Goal: Book appointment/travel/reservation

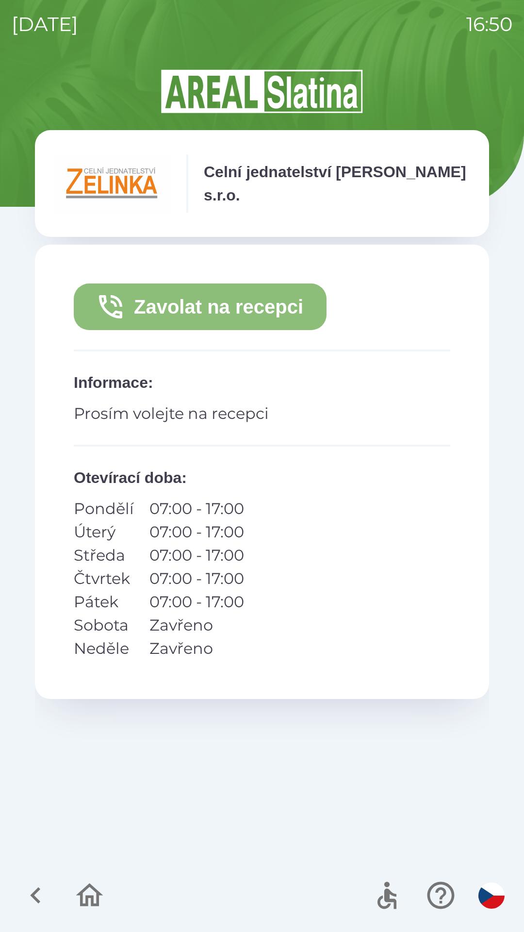
click at [208, 291] on button "Zavolat na recepci" at bounding box center [200, 307] width 253 height 47
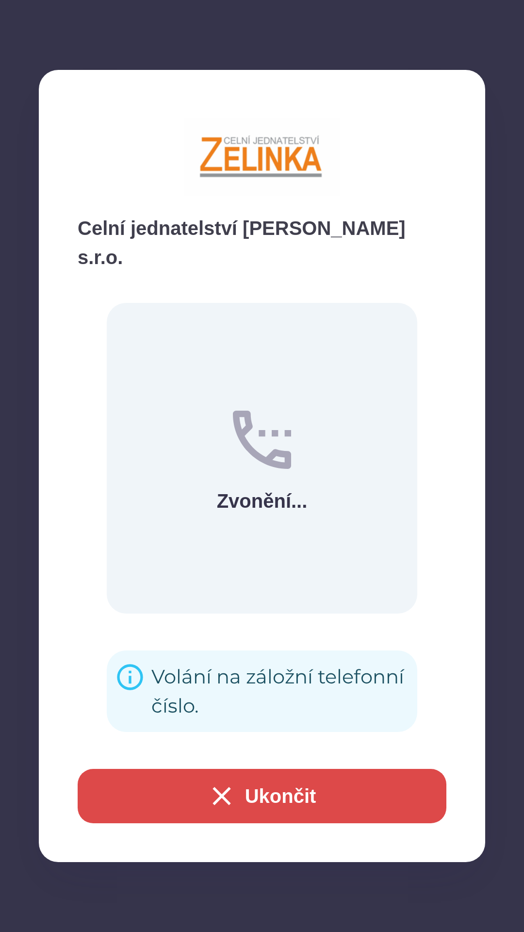
click at [208, 785] on icon "button" at bounding box center [221, 796] width 31 height 31
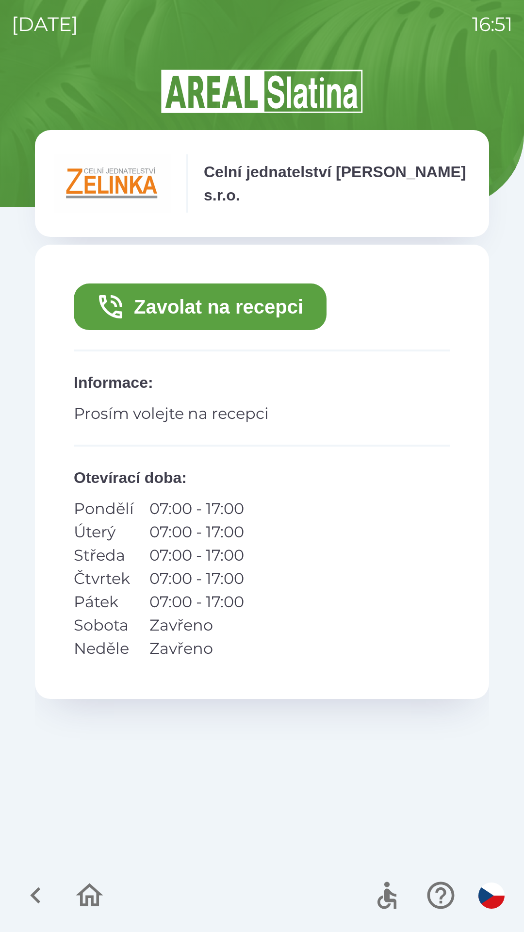
click at [268, 297] on button "Zavolat na recepci" at bounding box center [200, 307] width 253 height 47
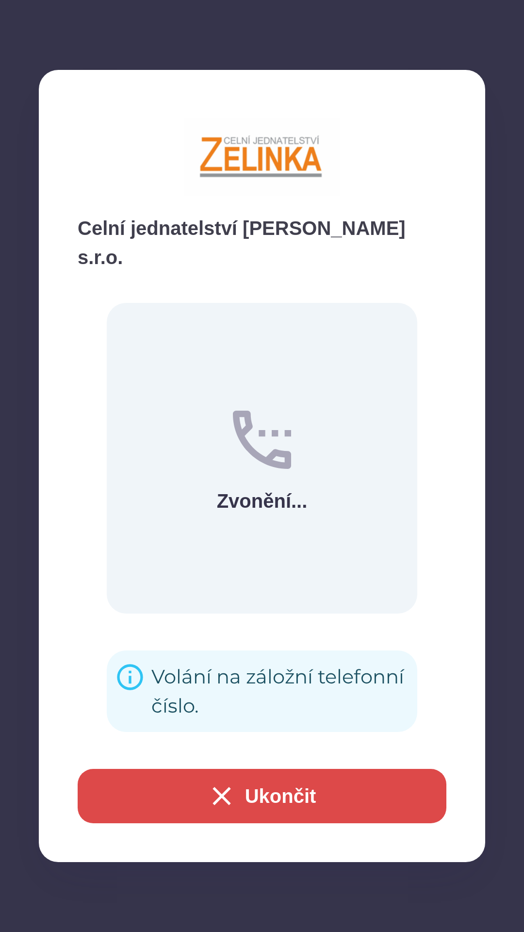
click at [164, 658] on div "Volání na záložní telefonní číslo." at bounding box center [281, 691] width 258 height 66
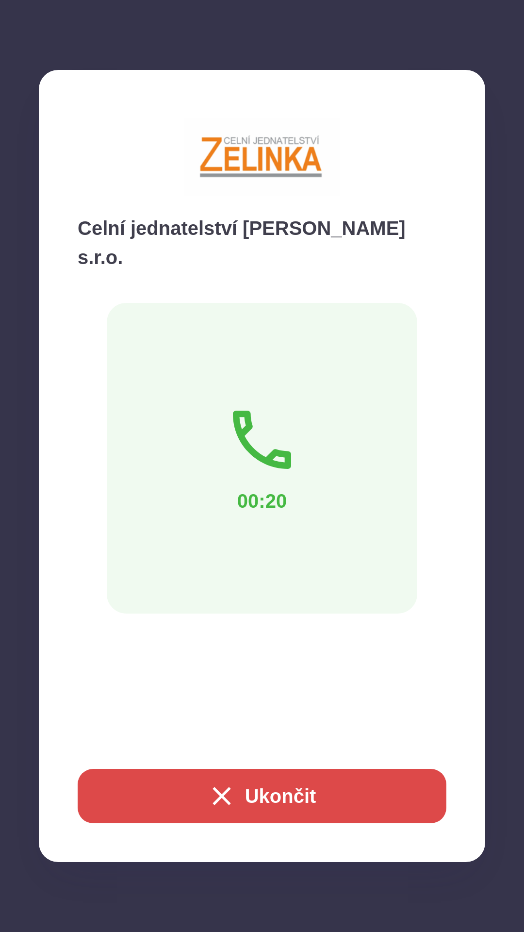
click at [213, 799] on icon "button" at bounding box center [221, 796] width 31 height 31
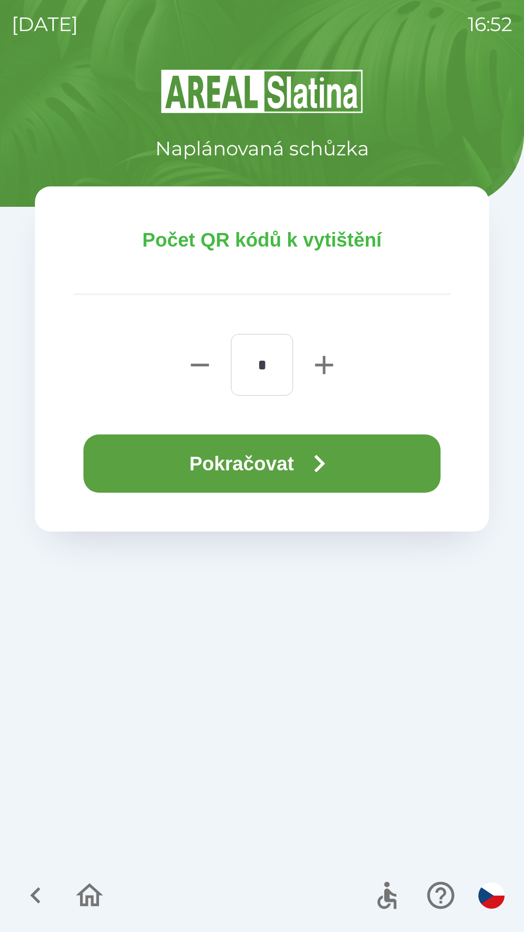
click at [185, 452] on button "Pokračovat" at bounding box center [262, 464] width 357 height 58
